Goal: Communication & Community: Answer question/provide support

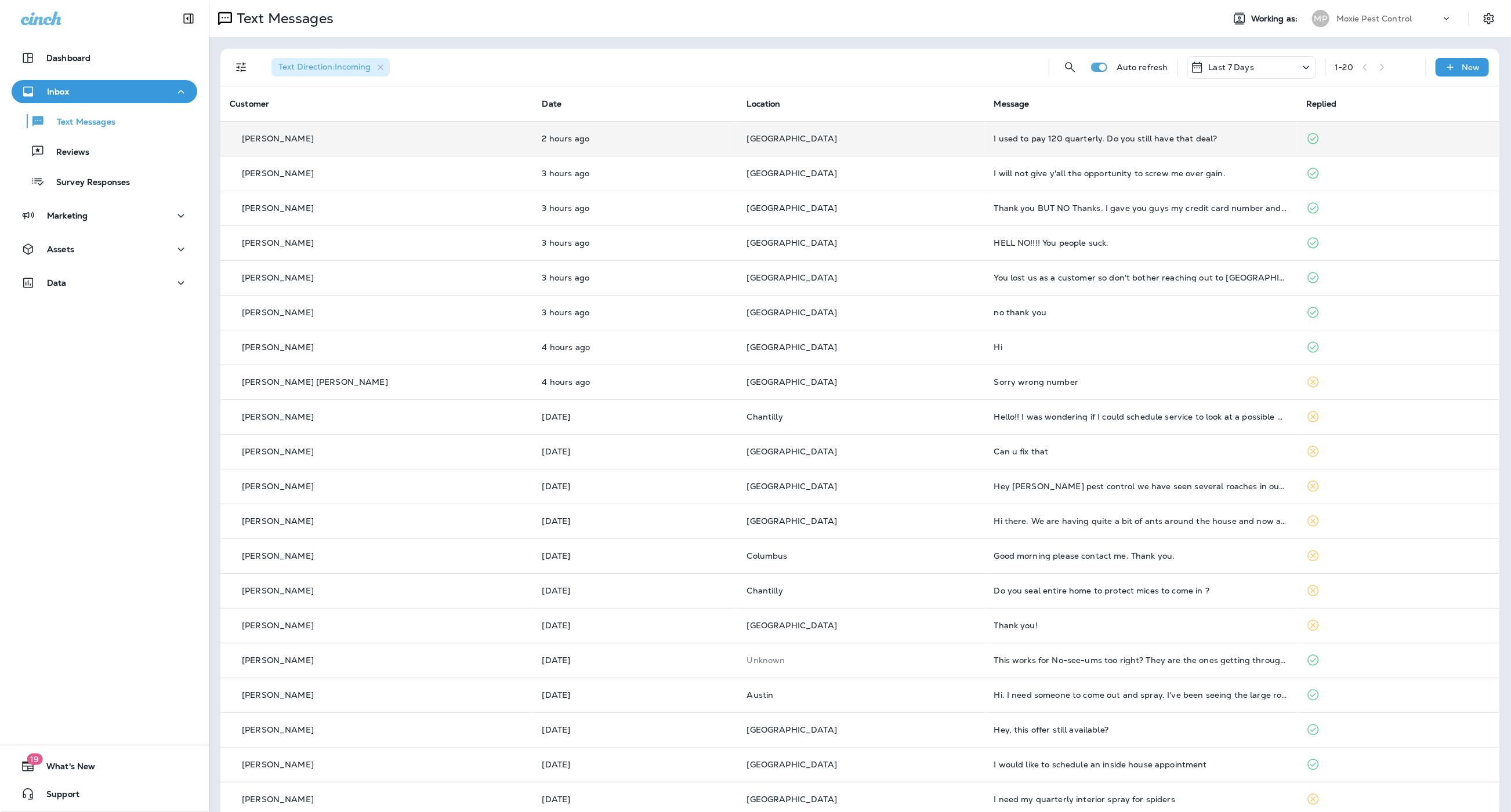
click at [985, 127] on td "I used to pay 120 quarterly. Do you still have that deal?" at bounding box center [1141, 138] width 313 height 35
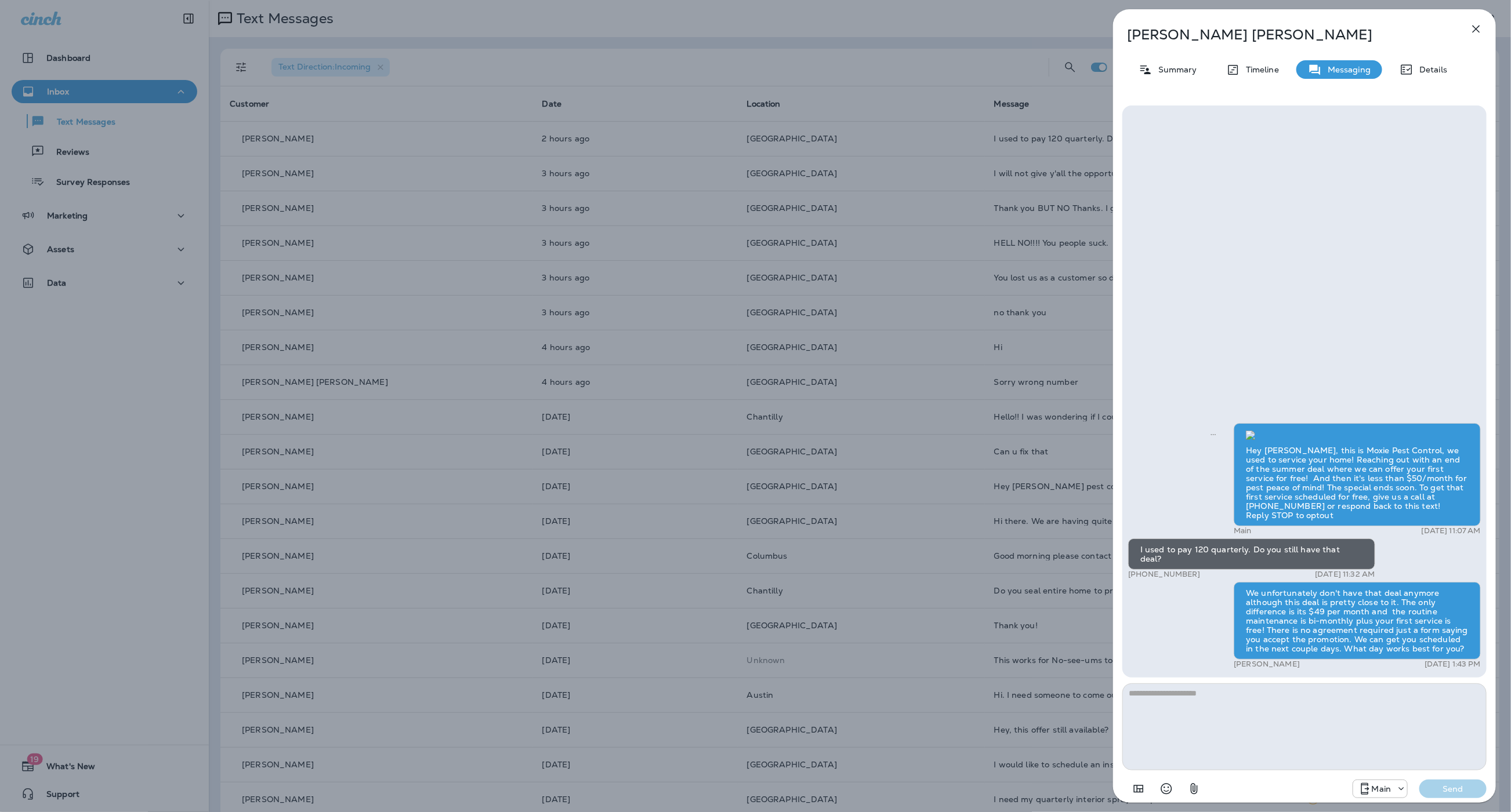
click at [852, 161] on div "[PERSON_NAME] Summary Timeline Messaging Details Hey [PERSON_NAME], this is Mox…" at bounding box center [755, 406] width 1511 height 812
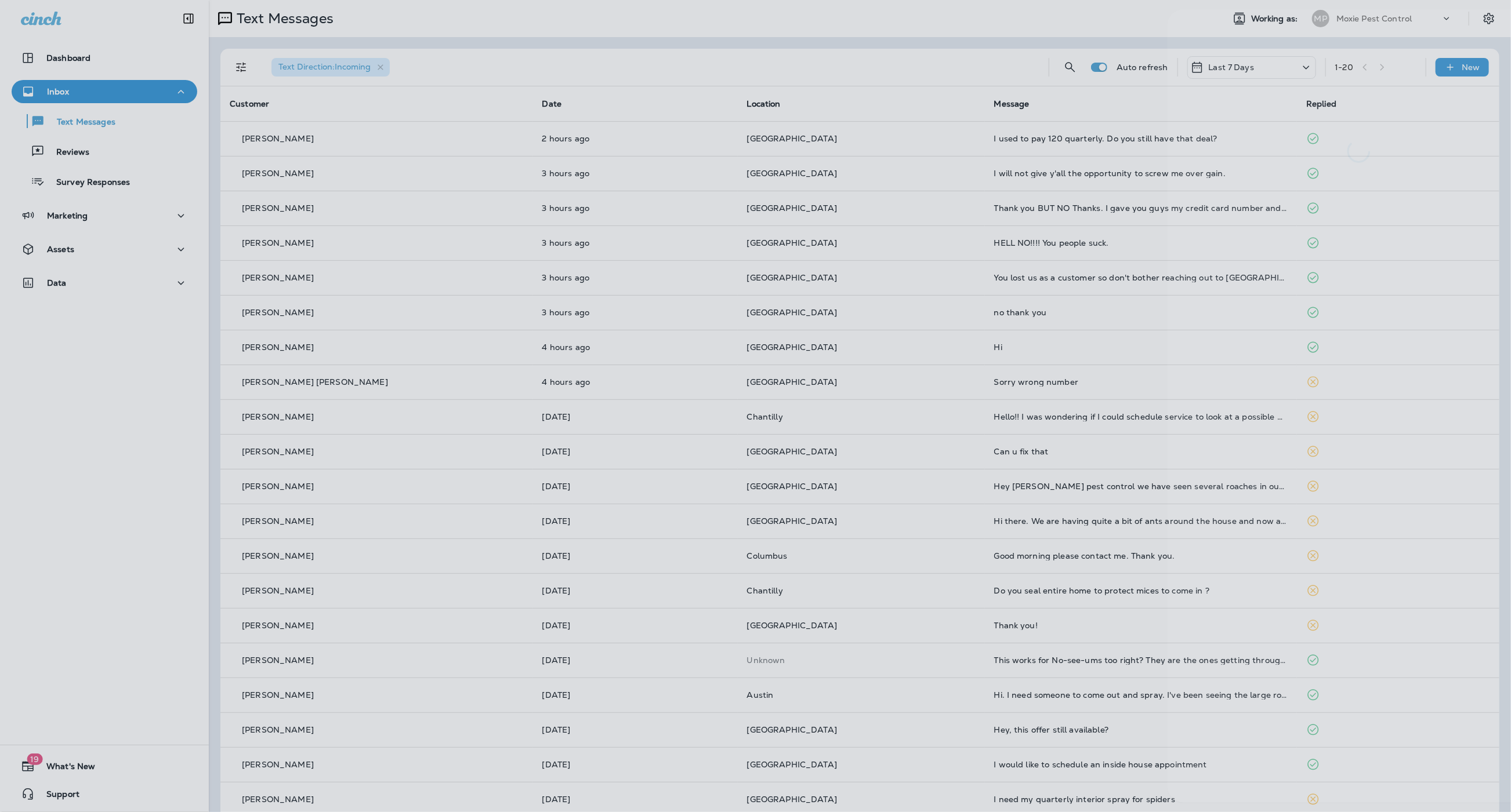
click at [836, 174] on div at bounding box center [810, 406] width 1511 height 812
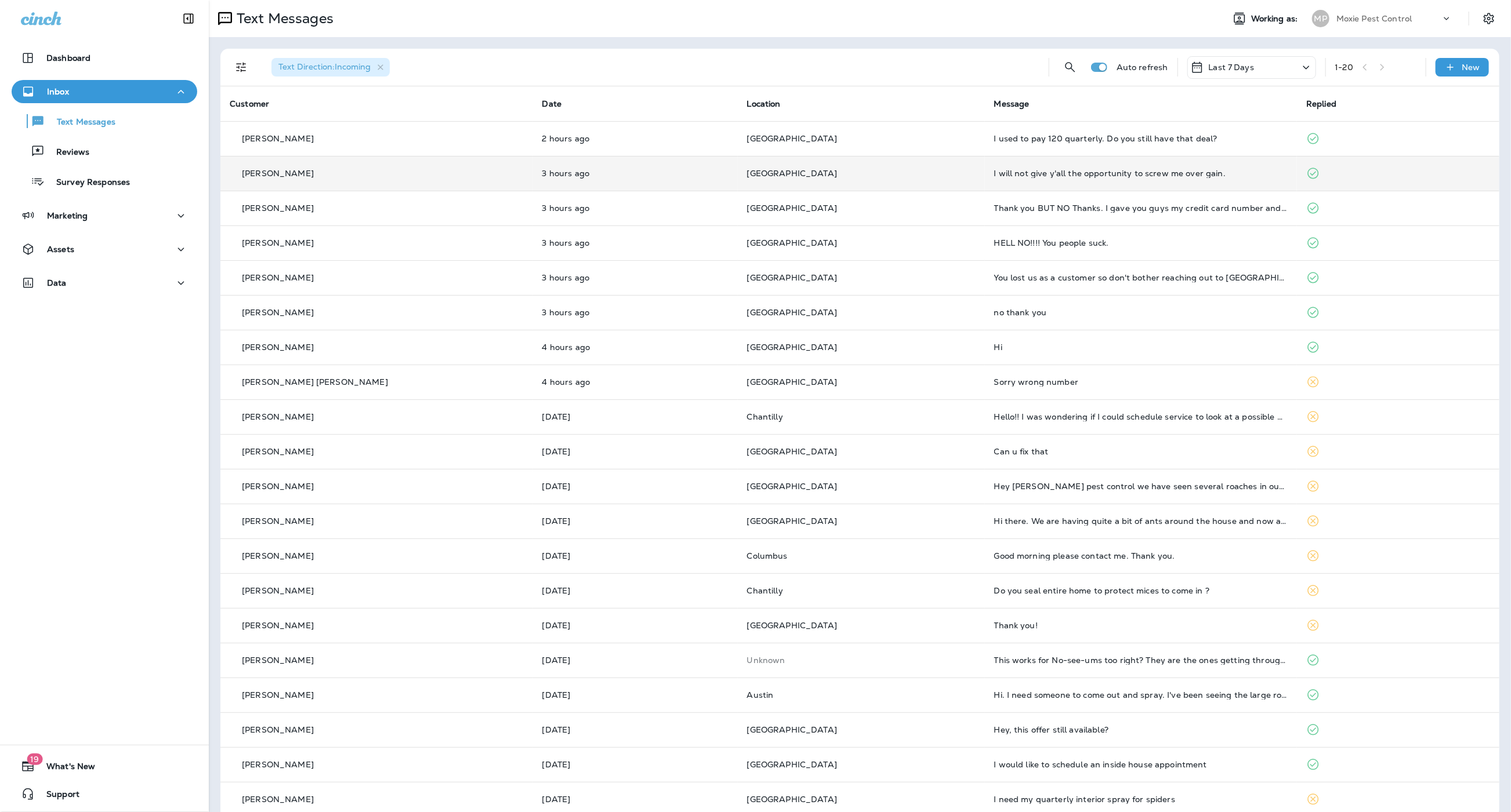
click at [844, 171] on p "[GEOGRAPHIC_DATA]" at bounding box center [861, 173] width 228 height 9
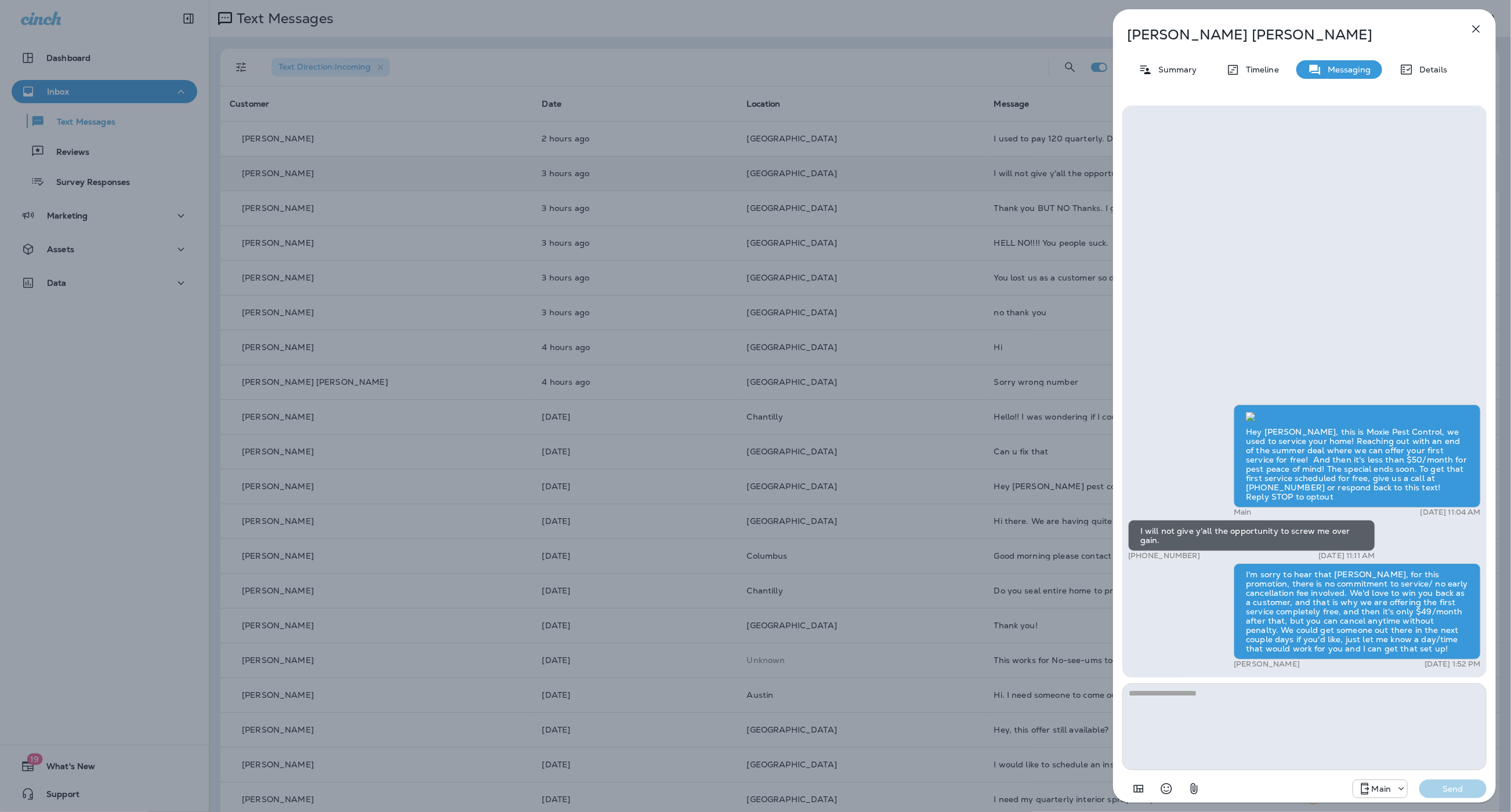
click at [859, 261] on div "[PERSON_NAME] Summary Timeline Messaging Details Hey [PERSON_NAME], this is Mox…" at bounding box center [755, 406] width 1511 height 812
